Goal: Task Accomplishment & Management: Use online tool/utility

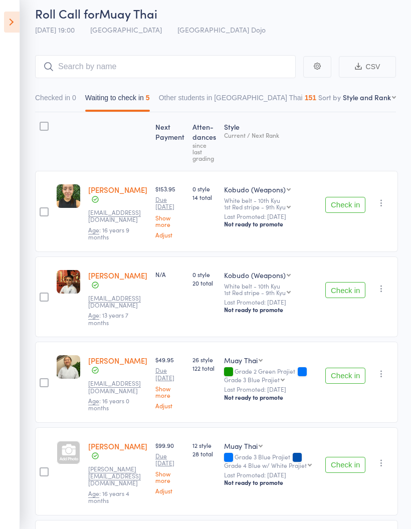
click at [44, 217] on label at bounding box center [44, 212] width 9 height 11
click at [42, 209] on input "checkbox" at bounding box center [42, 209] width 0 height 0
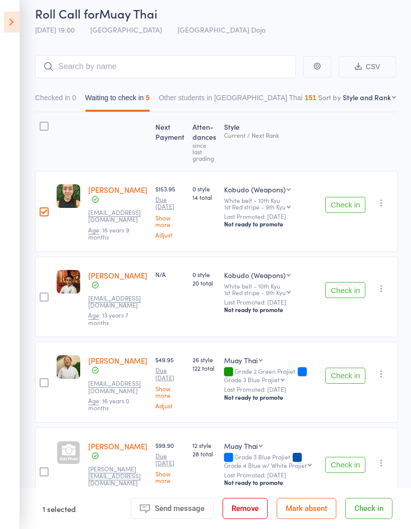
click at [43, 296] on label at bounding box center [44, 298] width 9 height 11
click at [42, 294] on input "checkbox" at bounding box center [42, 294] width 0 height 0
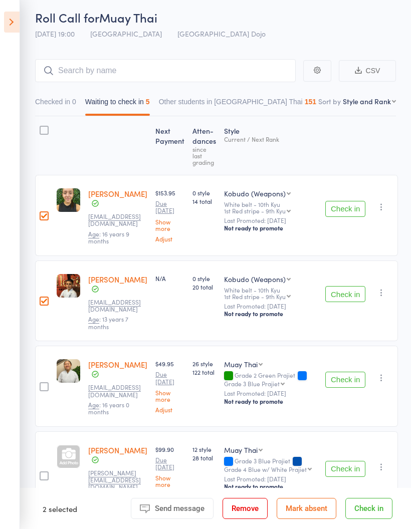
click at [37, 384] on div at bounding box center [44, 386] width 18 height 81
click at [43, 382] on div at bounding box center [44, 386] width 9 height 9
click at [42, 384] on input "checkbox" at bounding box center [42, 384] width 0 height 0
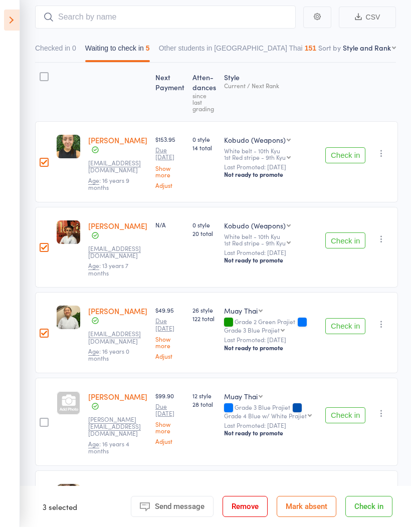
scroll to position [128, 0]
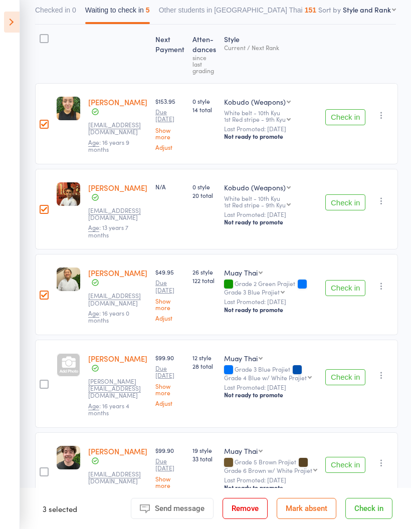
click at [40, 380] on label at bounding box center [44, 385] width 9 height 11
click at [42, 381] on input "checkbox" at bounding box center [42, 381] width 0 height 0
click at [40, 467] on div at bounding box center [44, 471] width 9 height 9
click at [42, 469] on input "checkbox" at bounding box center [42, 469] width 0 height 0
click at [380, 506] on button "Check in" at bounding box center [368, 508] width 47 height 21
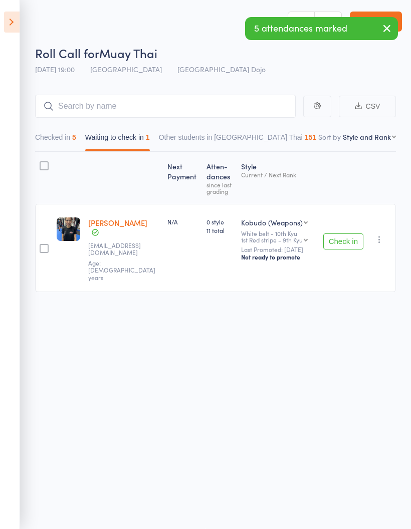
scroll to position [0, 0]
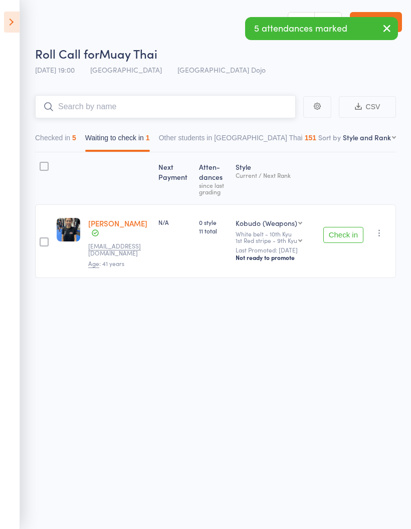
click at [228, 106] on input "search" at bounding box center [165, 106] width 260 height 23
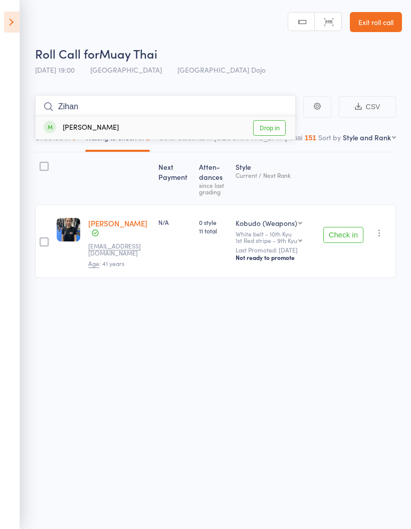
type input "Zihan"
click at [268, 129] on link "Drop in" at bounding box center [269, 128] width 33 height 16
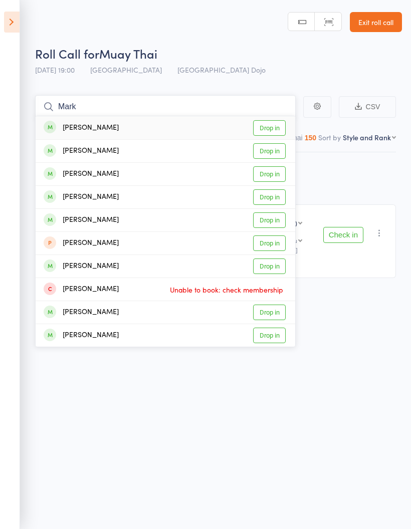
type input "Mark"
click at [274, 157] on link "Drop in" at bounding box center [269, 151] width 33 height 16
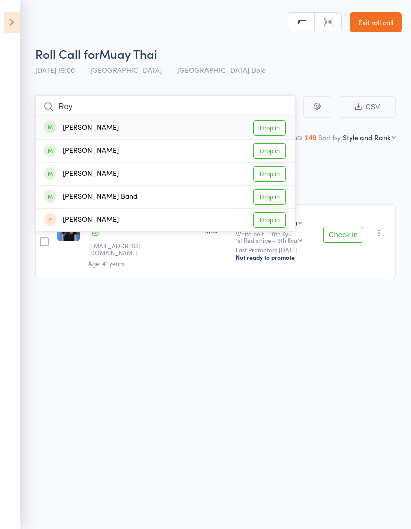
type input "Rey"
click at [265, 154] on link "Drop in" at bounding box center [269, 151] width 33 height 16
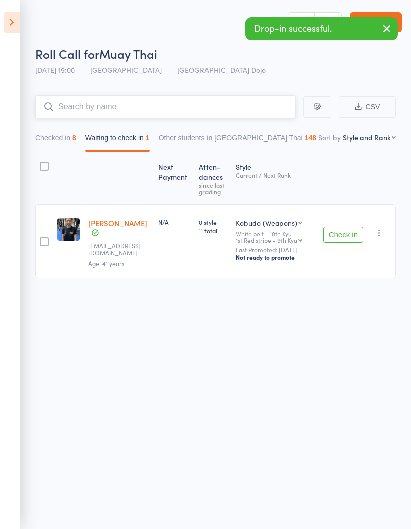
click at [47, 146] on button "Checked in 8" at bounding box center [55, 140] width 41 height 23
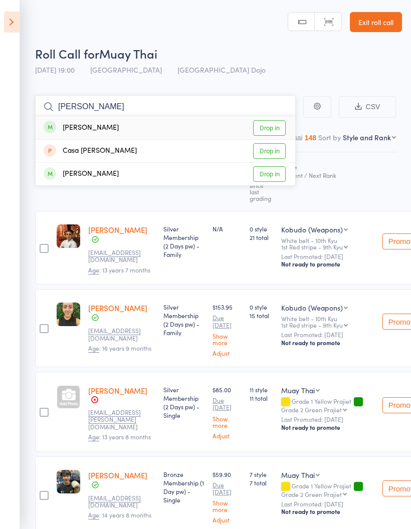
type input "[PERSON_NAME]"
click at [273, 131] on link "Drop in" at bounding box center [269, 128] width 33 height 16
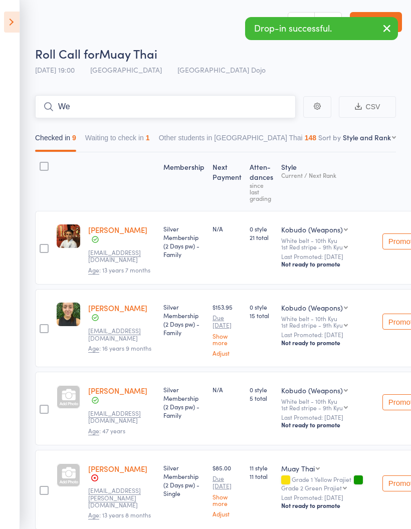
type input "W"
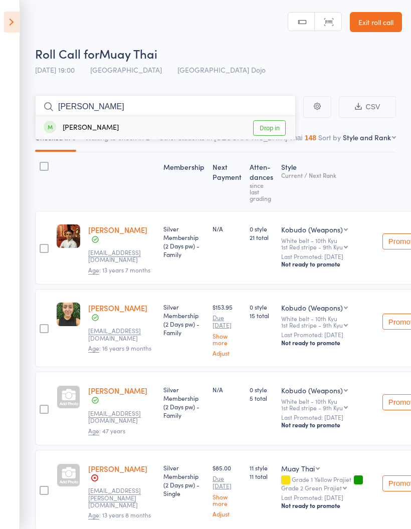
type input "[PERSON_NAME]"
click at [274, 132] on link "Drop in" at bounding box center [269, 128] width 33 height 16
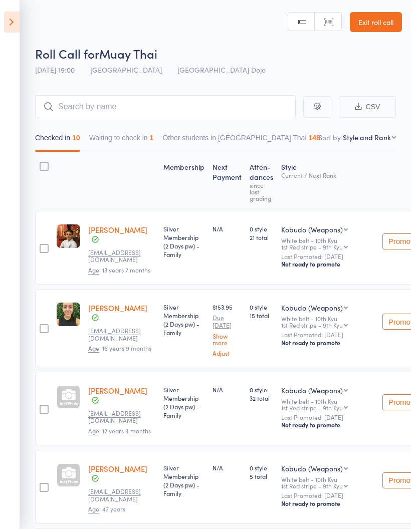
click at [18, 21] on icon at bounding box center [12, 22] width 16 height 21
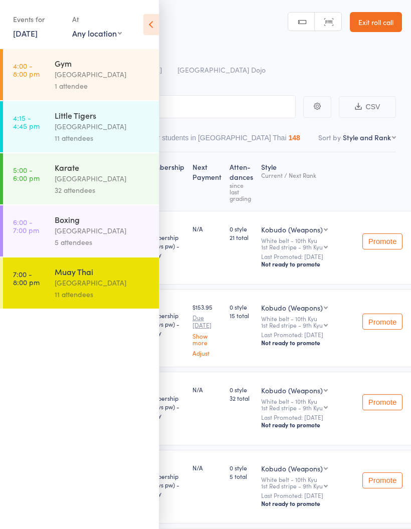
click at [107, 129] on div "[GEOGRAPHIC_DATA]" at bounding box center [103, 127] width 96 height 12
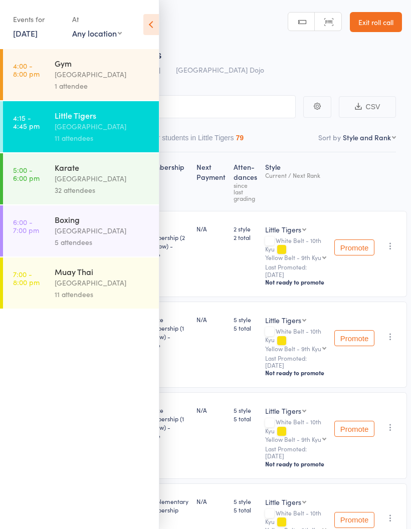
click at [138, 27] on div "Events for [DATE] [DATE] [DATE] Sun Mon Tue Wed Thu Fri Sat 31 27 28 29 30 31 0…" at bounding box center [79, 25] width 159 height 51
click at [153, 34] on icon at bounding box center [151, 24] width 16 height 21
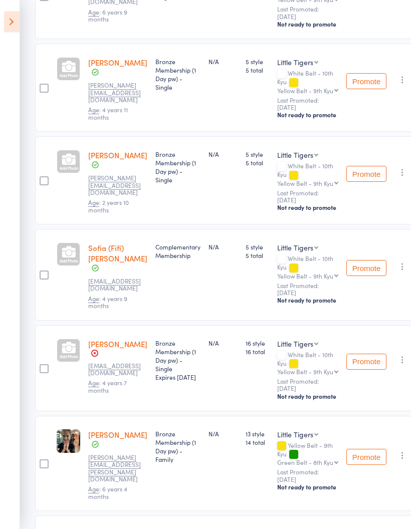
scroll to position [238, 0]
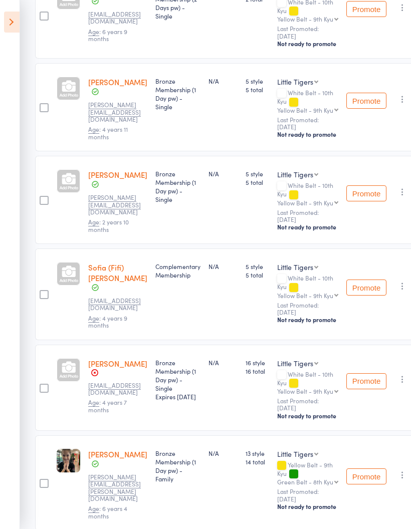
click at [9, 21] on icon at bounding box center [12, 22] width 16 height 21
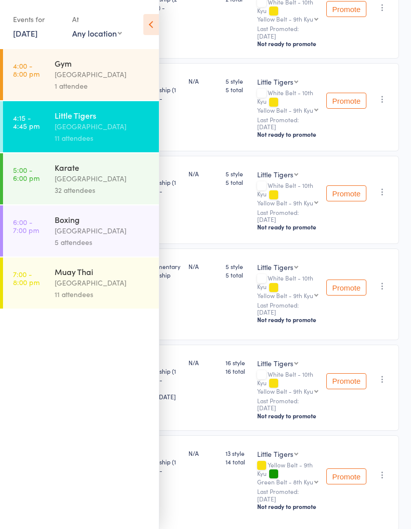
click at [60, 289] on div "[GEOGRAPHIC_DATA]" at bounding box center [103, 283] width 96 height 12
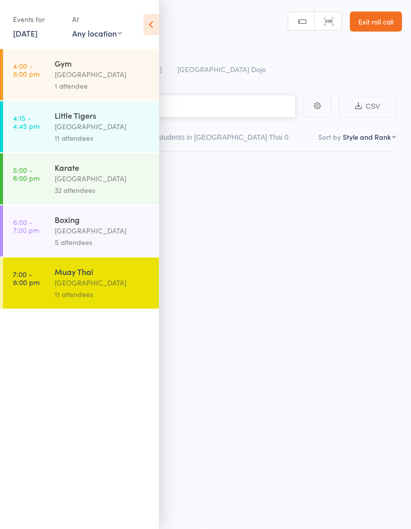
scroll to position [7, 0]
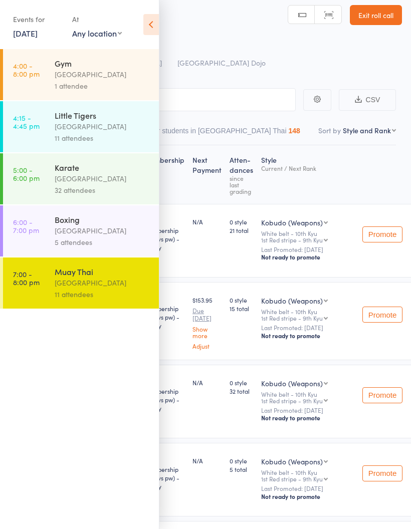
click at [154, 34] on icon at bounding box center [151, 24] width 16 height 21
